Goal: Transaction & Acquisition: Obtain resource

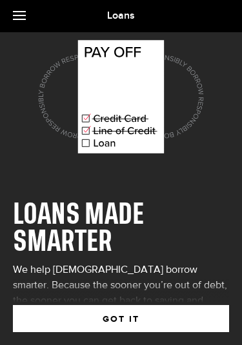
scroll to position [43, 0]
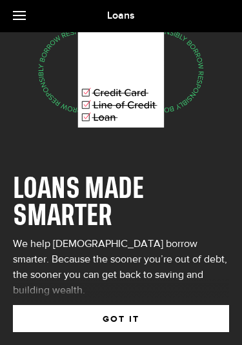
click at [130, 318] on button "GOT IT" at bounding box center [121, 318] width 216 height 27
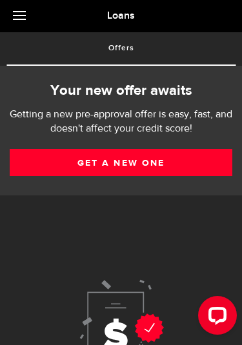
click at [143, 160] on link "Get a new one" at bounding box center [121, 162] width 222 height 27
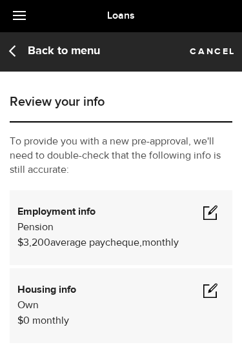
click at [209, 214] on span at bounding box center [209, 211] width 15 height 15
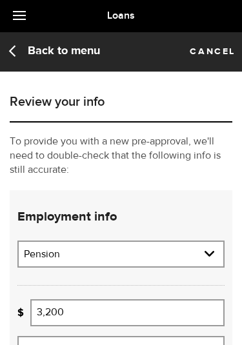
click at [84, 309] on input "3,200" at bounding box center [127, 312] width 194 height 27
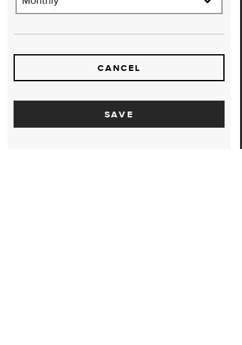
click at [129, 296] on button "Save" at bounding box center [119, 309] width 211 height 27
type input "3,300"
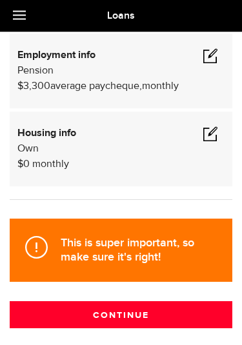
scroll to position [184, 0]
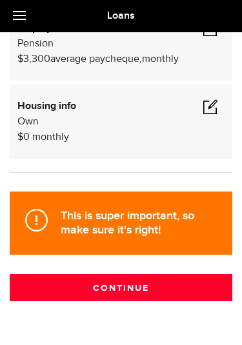
click at [147, 285] on button "Continue" at bounding box center [121, 287] width 222 height 27
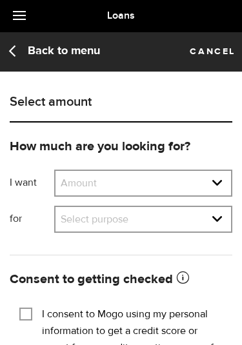
click at [222, 177] on select "Amount $500 $1000 $2000 $3000 $4000 $5000 $6000 $7000 $8000 $9000 $10000 $11000…" at bounding box center [142, 184] width 175 height 27
select select "500"
click at [227, 216] on select "Select purpose Credit Card Refinancing/Pay Off Credit Cards Debt Consolidation …" at bounding box center [142, 220] width 175 height 27
select select "Emergency Loan"
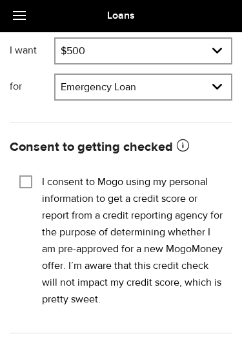
scroll to position [138, 0]
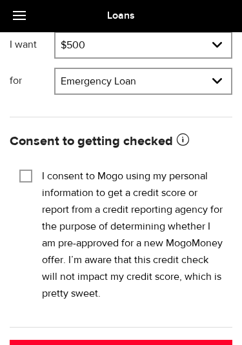
click at [30, 169] on input "I consent to Mogo using my personal information to get a credit score or report…" at bounding box center [25, 174] width 13 height 13
checkbox input "true"
